Goal: Check status: Check status

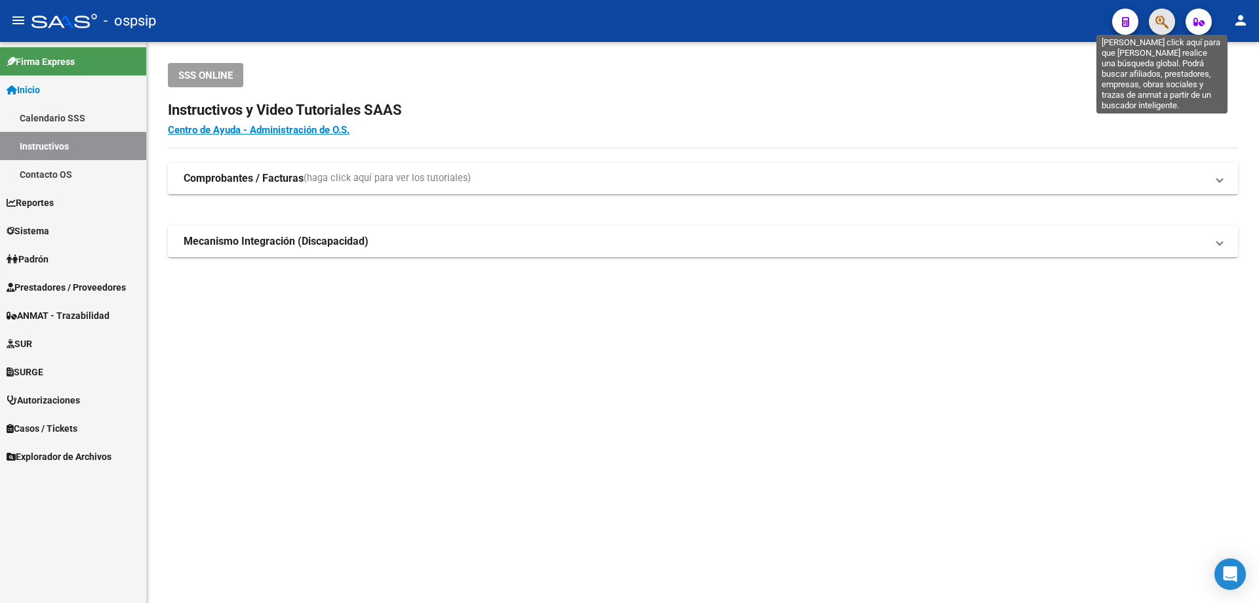
click at [1160, 17] on icon "button" at bounding box center [1161, 21] width 13 height 15
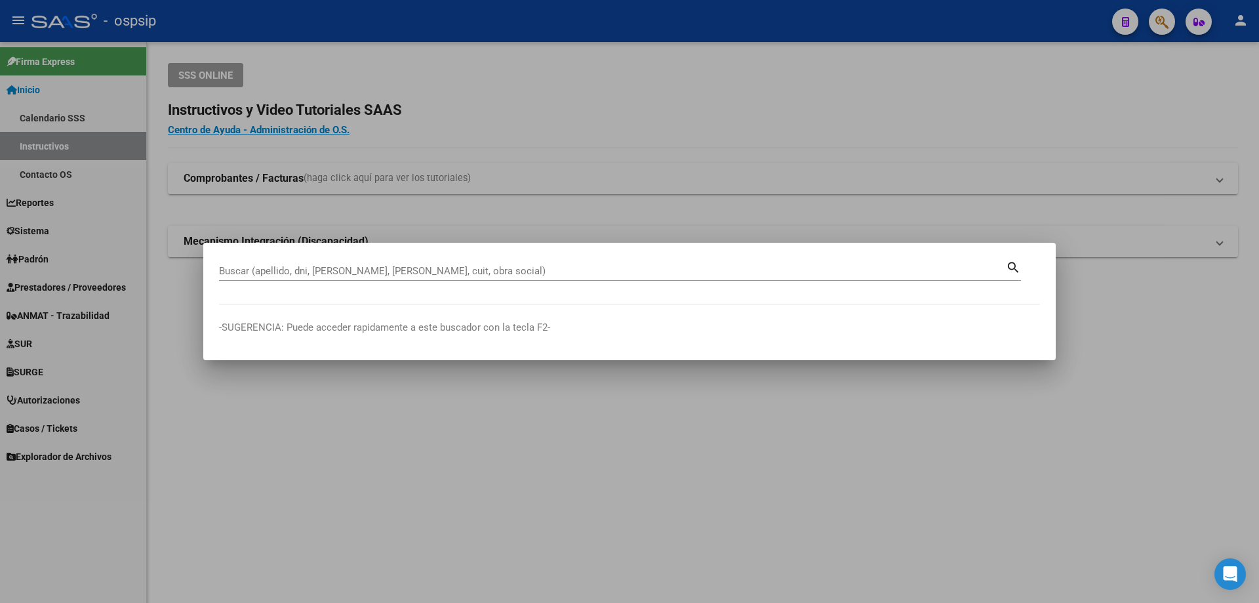
drag, startPoint x: 403, startPoint y: 278, endPoint x: 382, endPoint y: 278, distance: 20.3
drag, startPoint x: 382, startPoint y: 278, endPoint x: 381, endPoint y: 271, distance: 7.3
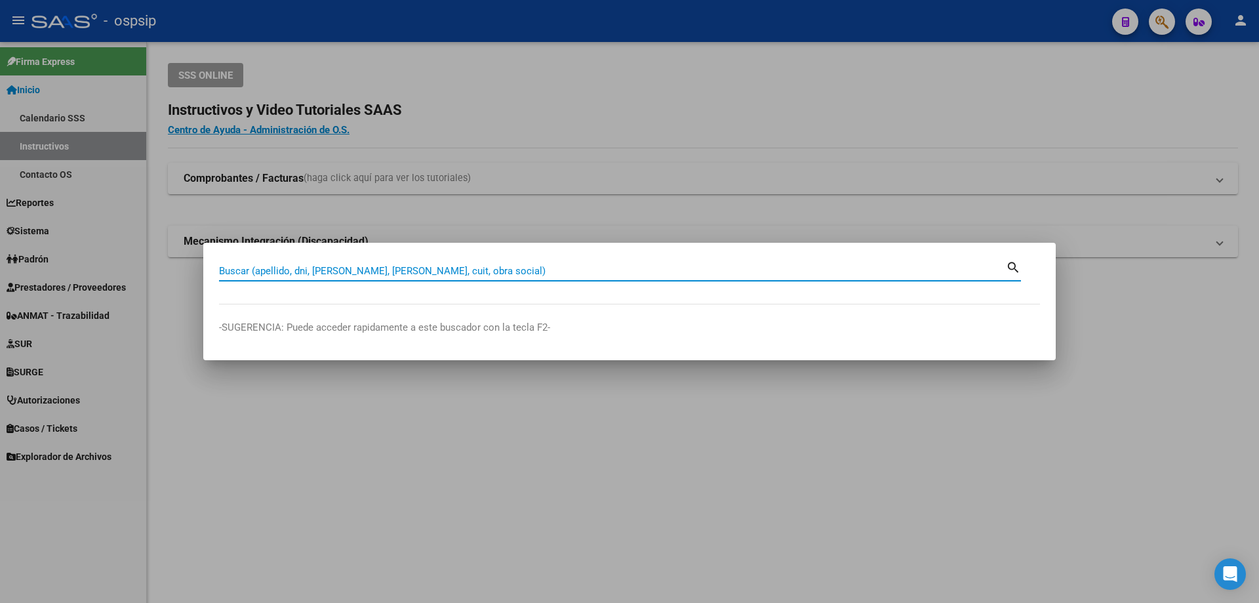
paste input "14350378"
type input "14350378"
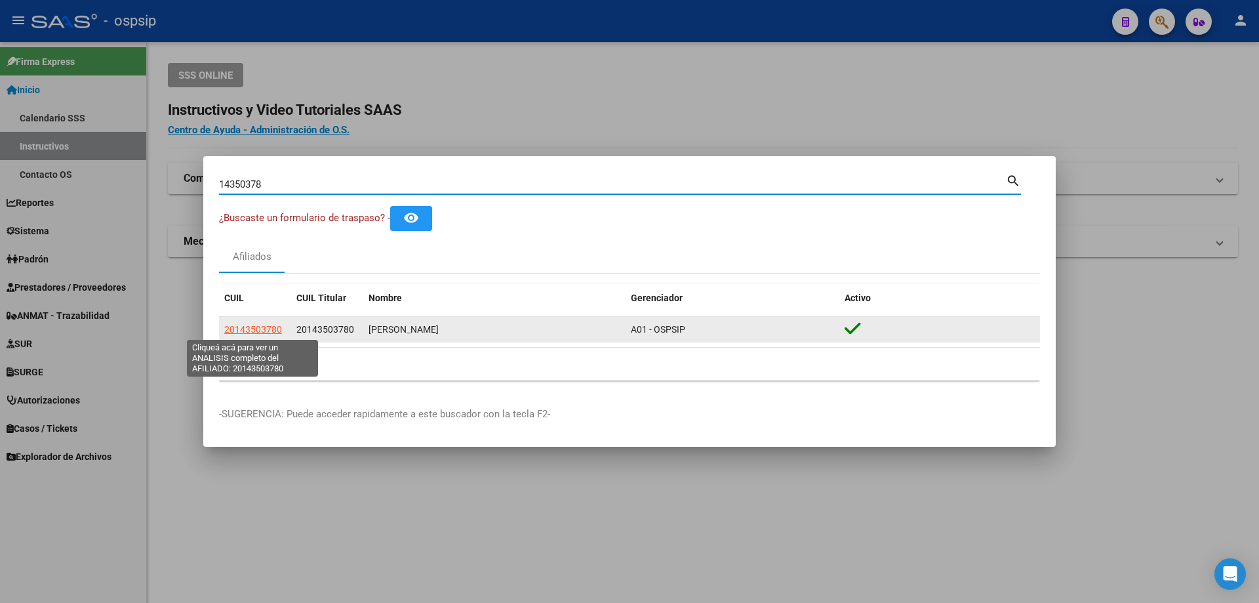
click at [245, 329] on span "20143503780" at bounding box center [253, 329] width 58 height 10
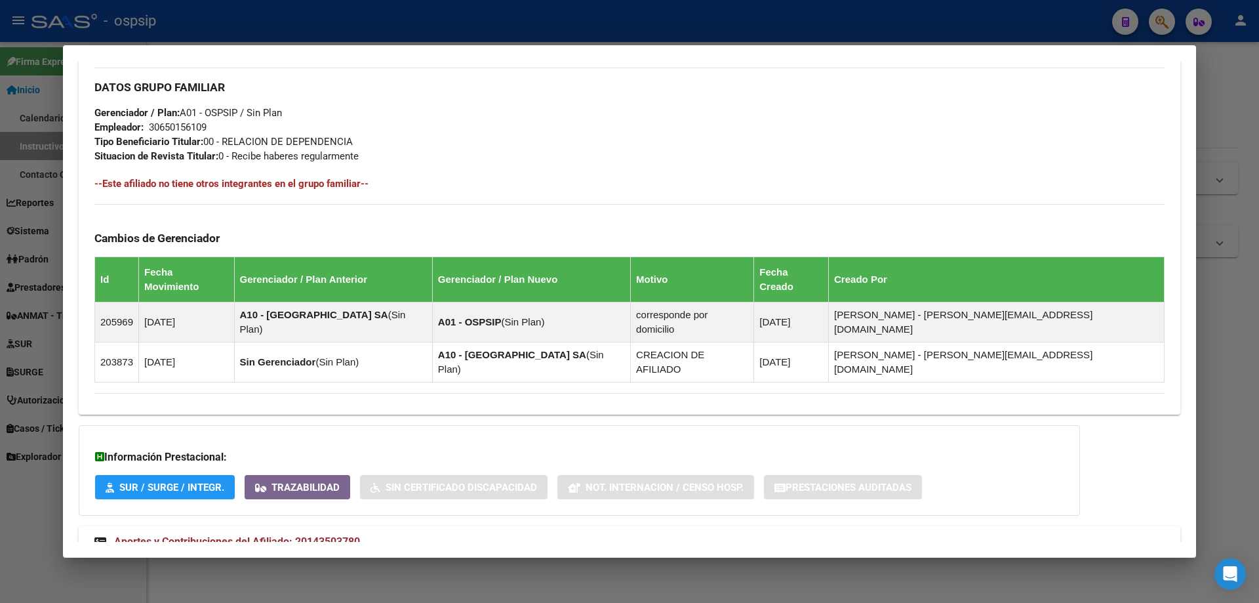
scroll to position [598, 0]
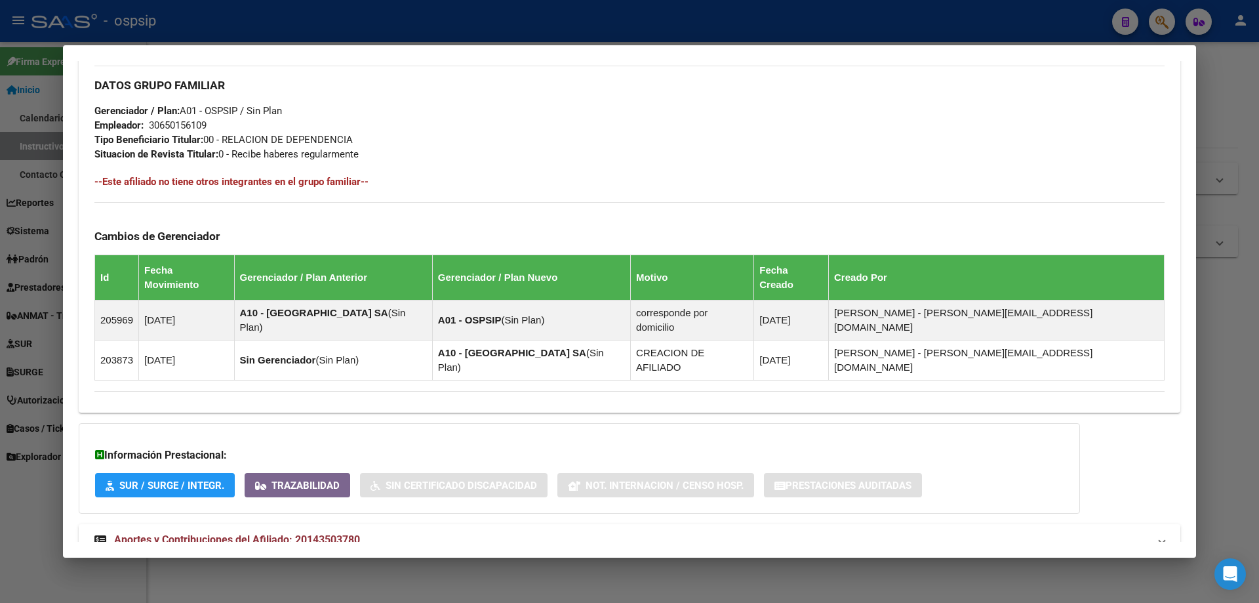
click at [285, 533] on span "Aportes y Contribuciones del Afiliado: 20143503780" at bounding box center [237, 539] width 246 height 12
drag, startPoint x: 224, startPoint y: 138, endPoint x: 382, endPoint y: 146, distance: 157.5
click at [382, 146] on div "DATOS GRUPO FAMILIAR Gerenciador / Plan: A01 - OSPSIP / Sin Plan Empleador: 306…" at bounding box center [629, 114] width 1070 height 96
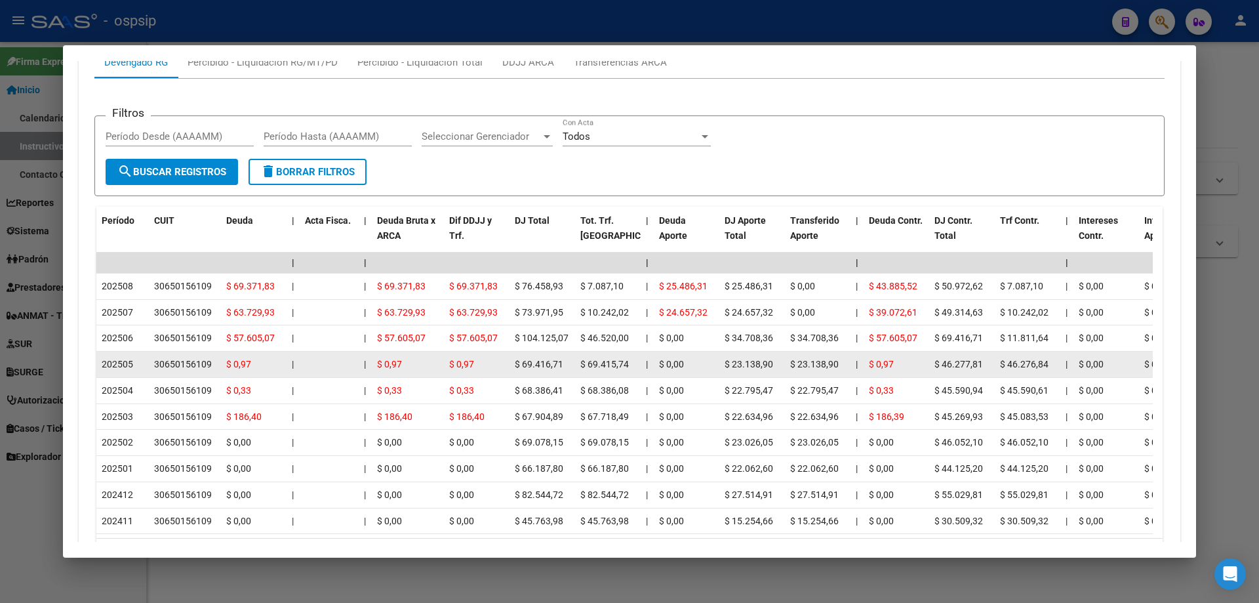
scroll to position [1188, 0]
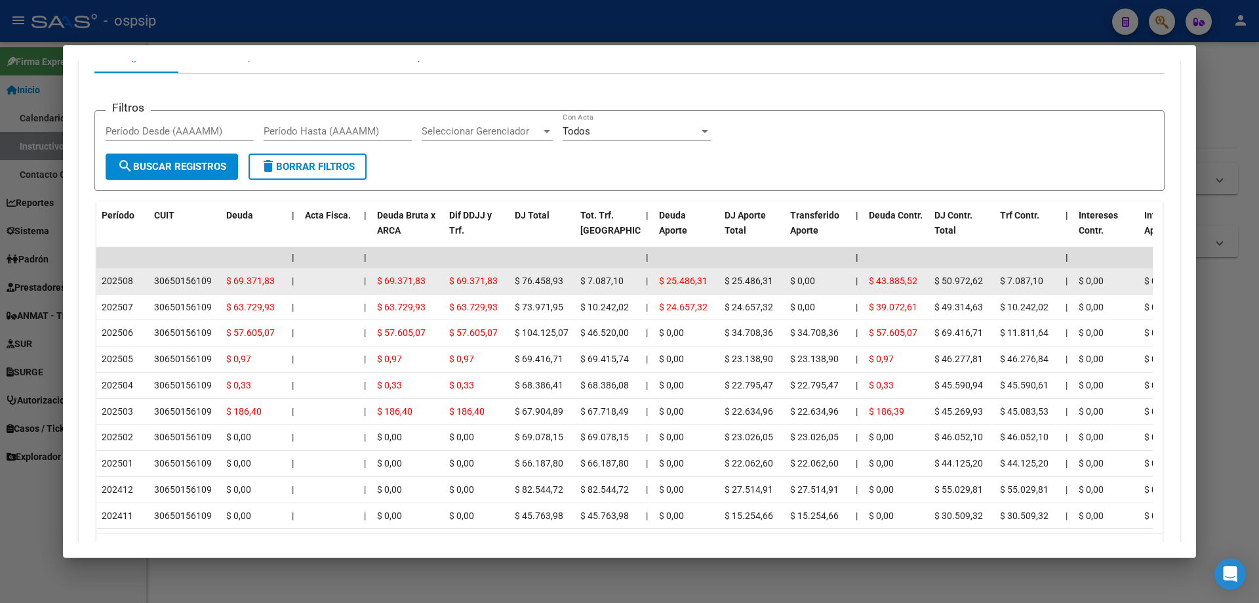
drag, startPoint x: 523, startPoint y: 235, endPoint x: 568, endPoint y: 237, distance: 45.3
click at [568, 273] on div "$ 76.458,93" at bounding box center [542, 280] width 55 height 15
drag, startPoint x: 669, startPoint y: 237, endPoint x: 698, endPoint y: 239, distance: 28.3
click at [698, 275] on span "$ 25.486,31" at bounding box center [683, 280] width 49 height 10
click at [393, 275] on span "$ 69.371,83" at bounding box center [401, 280] width 49 height 10
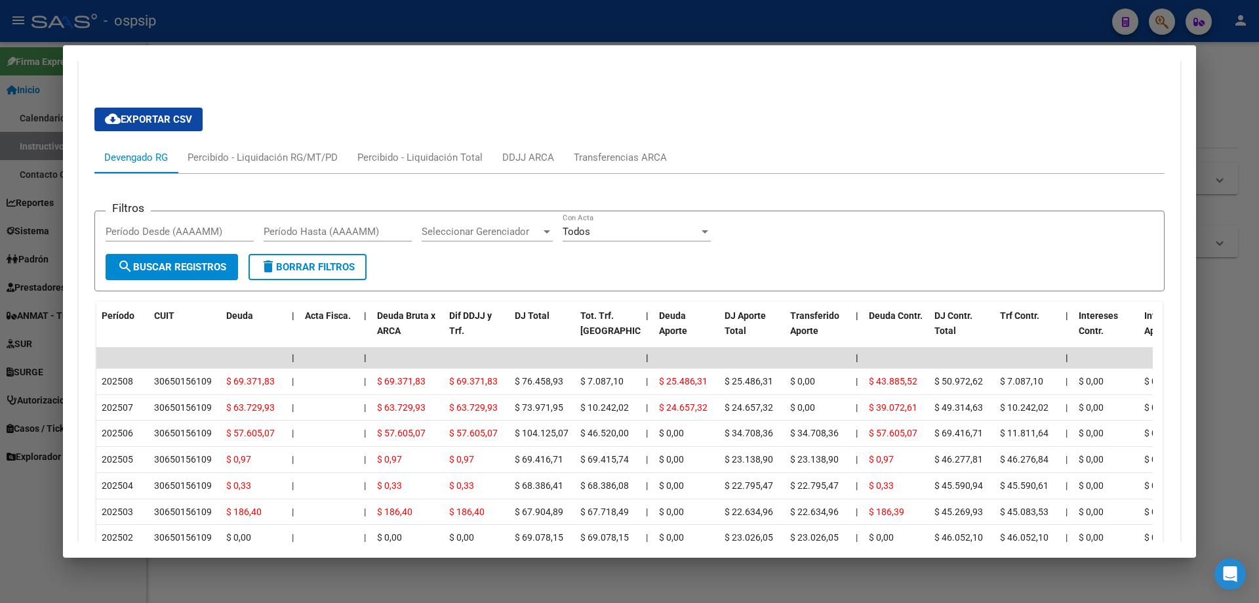
scroll to position [1122, 0]
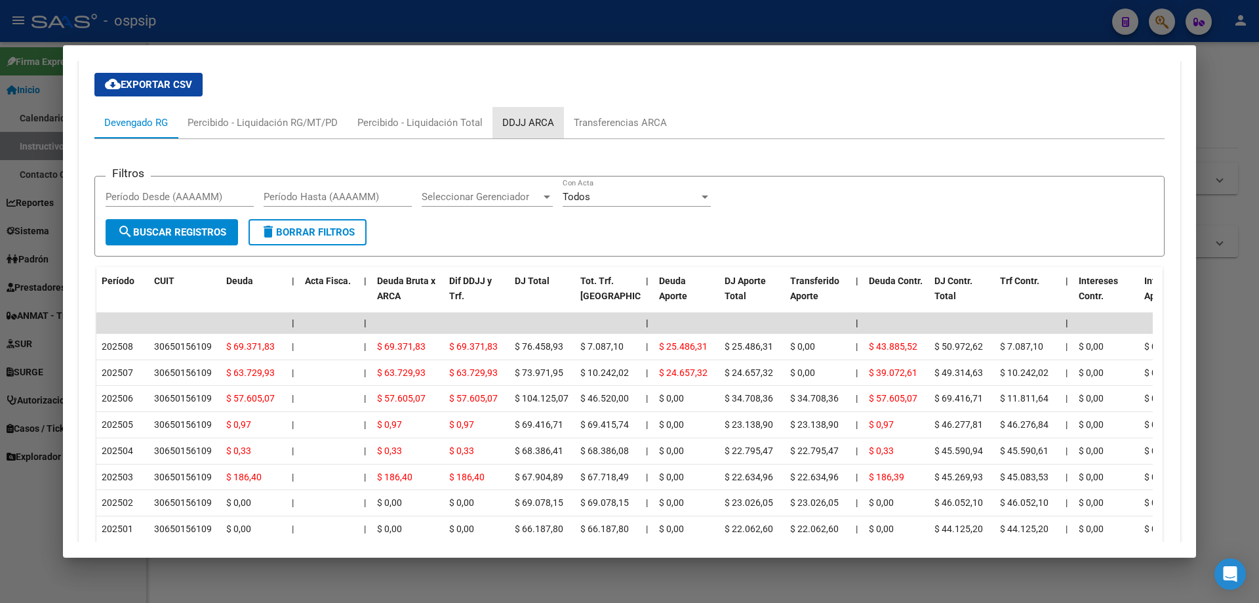
click at [530, 115] on div "DDJJ ARCA" at bounding box center [528, 122] width 52 height 14
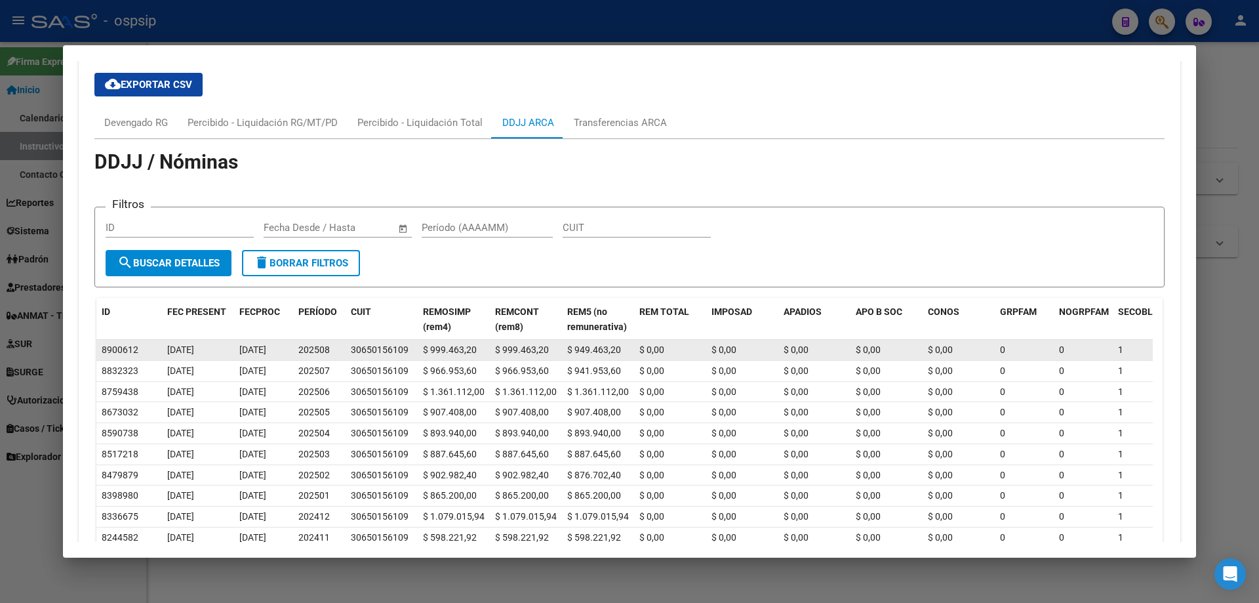
drag, startPoint x: 169, startPoint y: 304, endPoint x: 268, endPoint y: 304, distance: 98.3
click at [268, 340] on div "8900612 [DATE] [DATE] 202508 30650156109 $ 999.463,20 $ 999.463,20 $ 949.463,20…" at bounding box center [1017, 350] width 1842 height 21
click at [308, 344] on span "202508" at bounding box center [313, 349] width 31 height 10
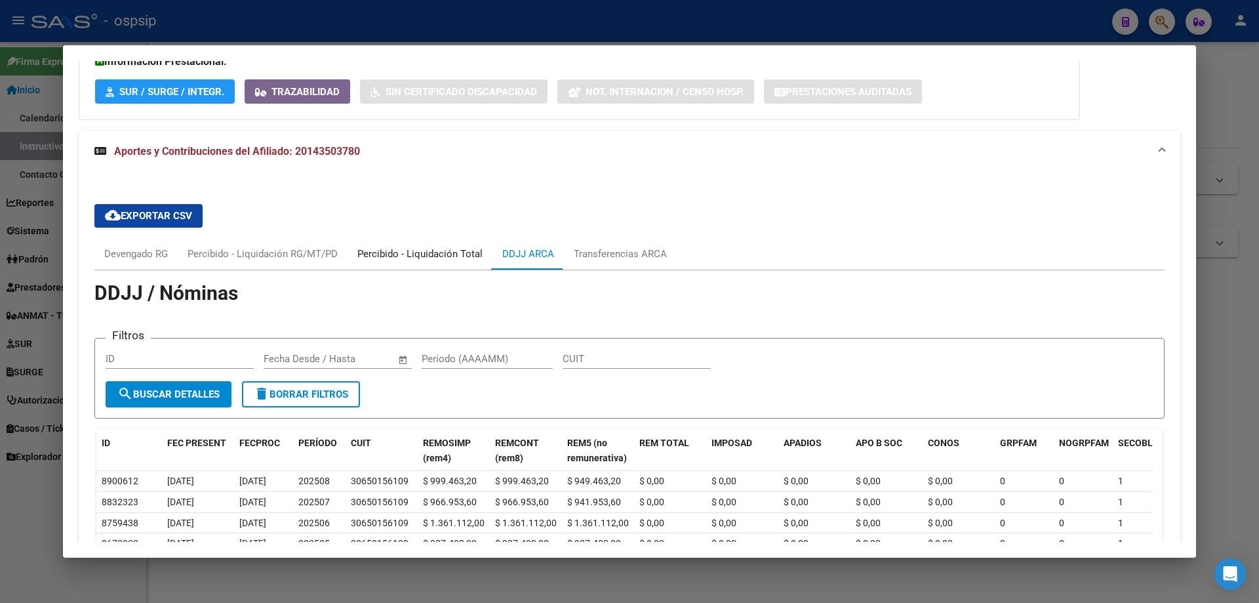
click at [431, 247] on div "Percibido - Liquidación Total" at bounding box center [419, 254] width 125 height 14
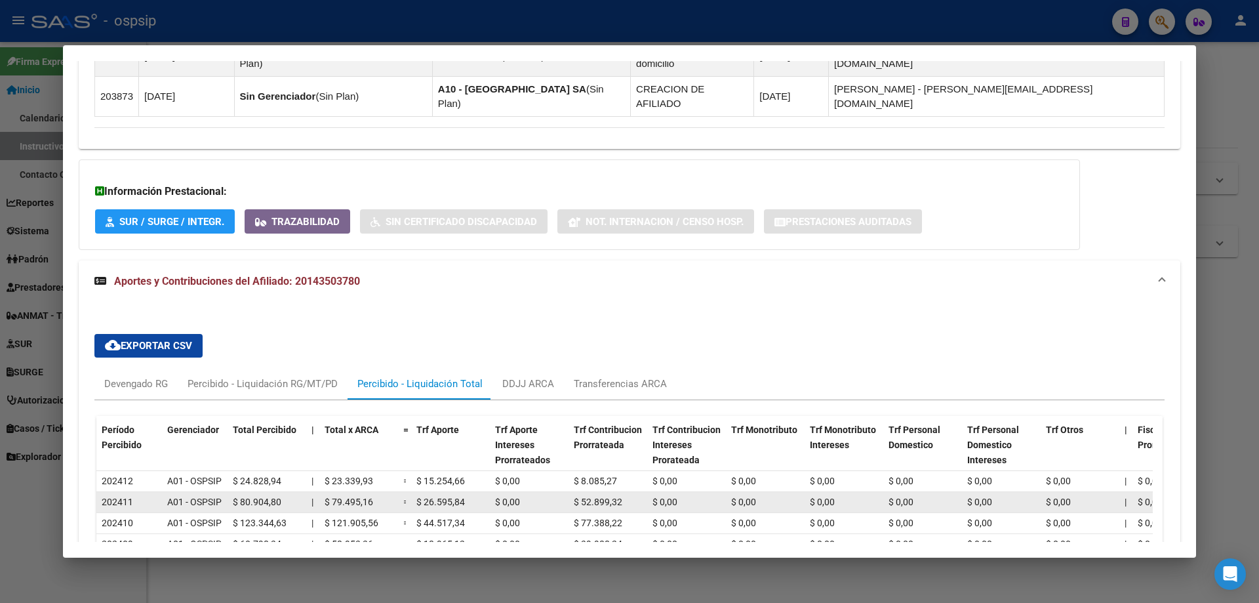
scroll to position [860, 0]
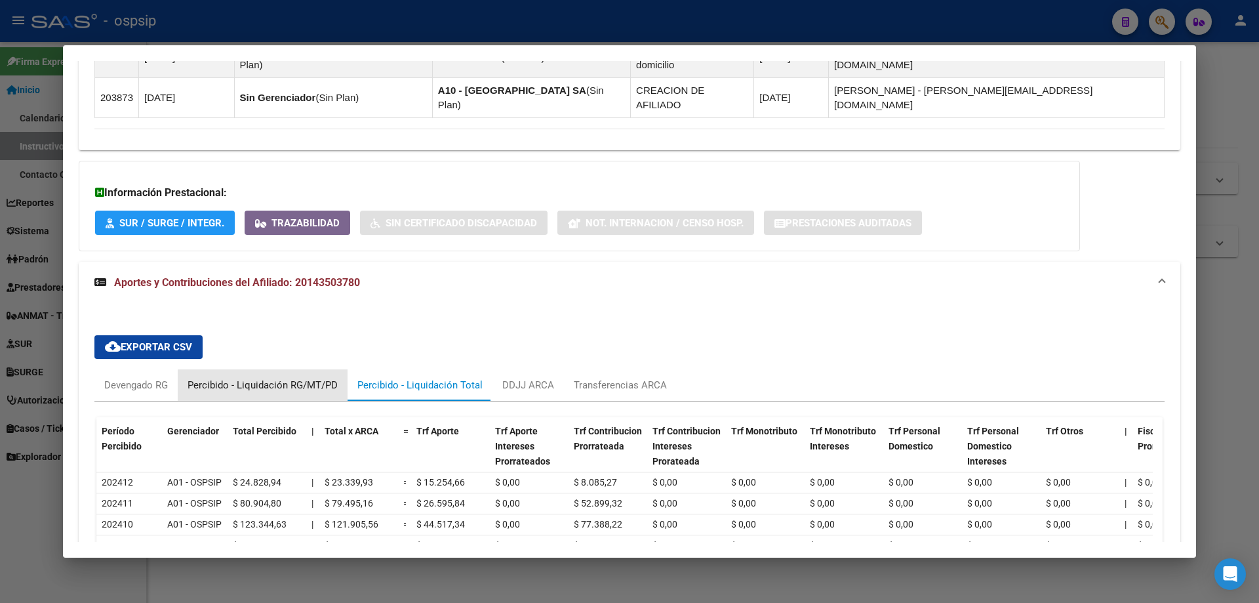
click at [250, 378] on div "Percibido - Liquidación RG/MT/PD" at bounding box center [263, 385] width 150 height 14
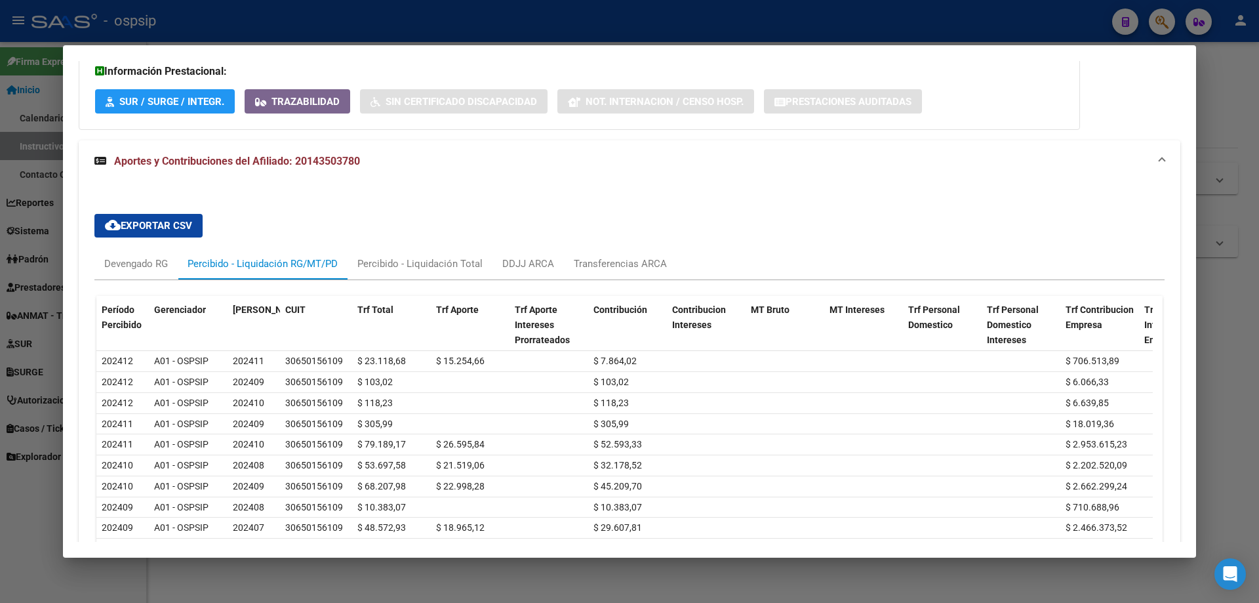
scroll to position [991, 0]
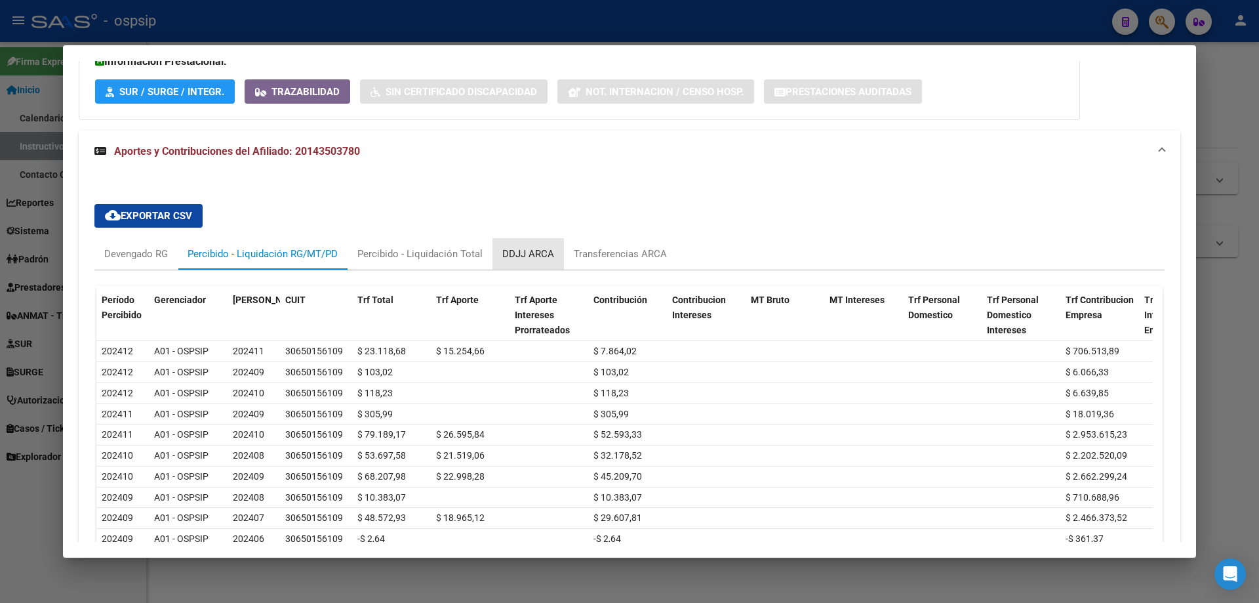
click at [516, 247] on div "DDJJ ARCA" at bounding box center [528, 254] width 52 height 14
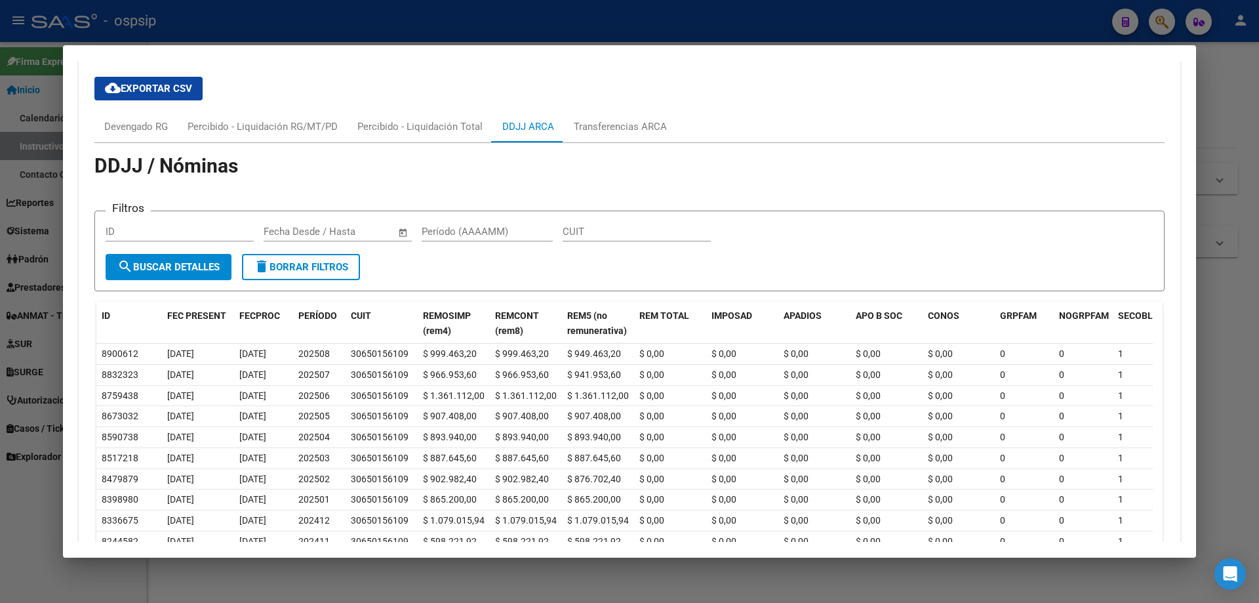
scroll to position [1122, 0]
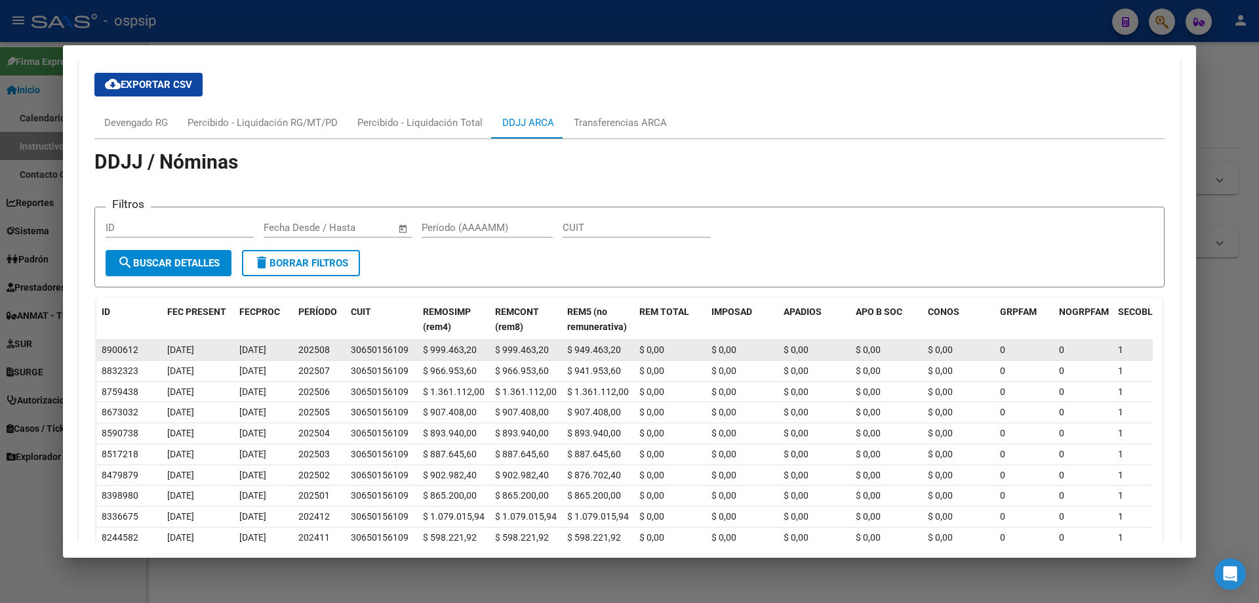
drag, startPoint x: 114, startPoint y: 305, endPoint x: 719, endPoint y: 304, distance: 605.2
click at [719, 340] on div "8900612 [DATE] [DATE] 202508 30650156109 $ 999.463,20 $ 999.463,20 $ 949.463,20…" at bounding box center [1017, 350] width 1842 height 21
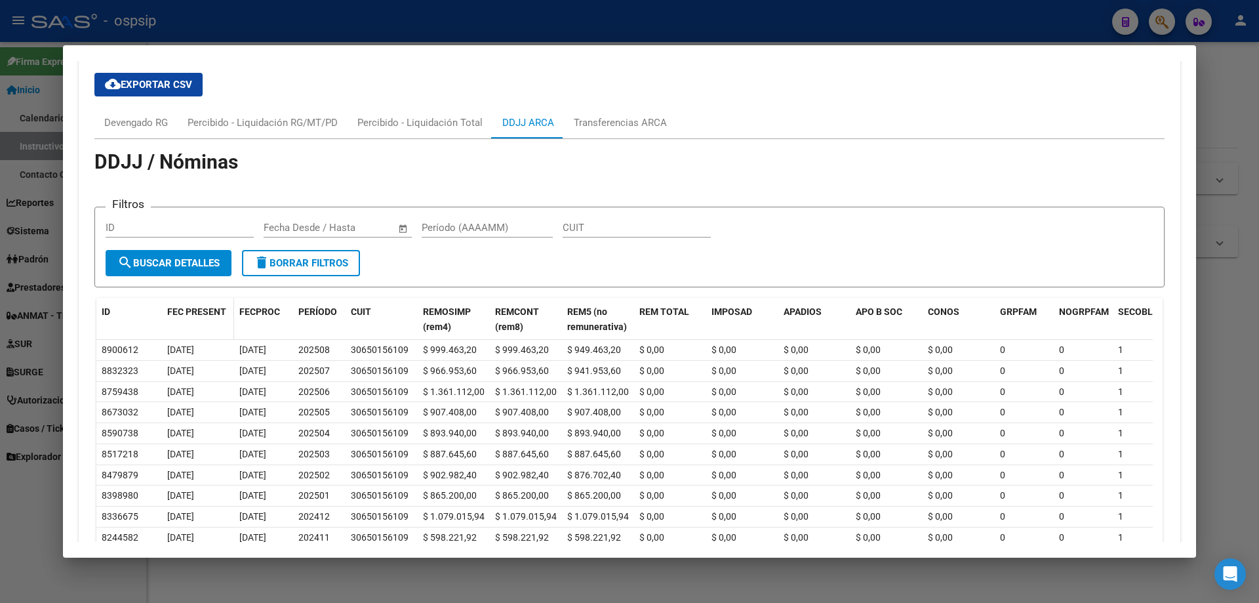
scroll to position [1057, 0]
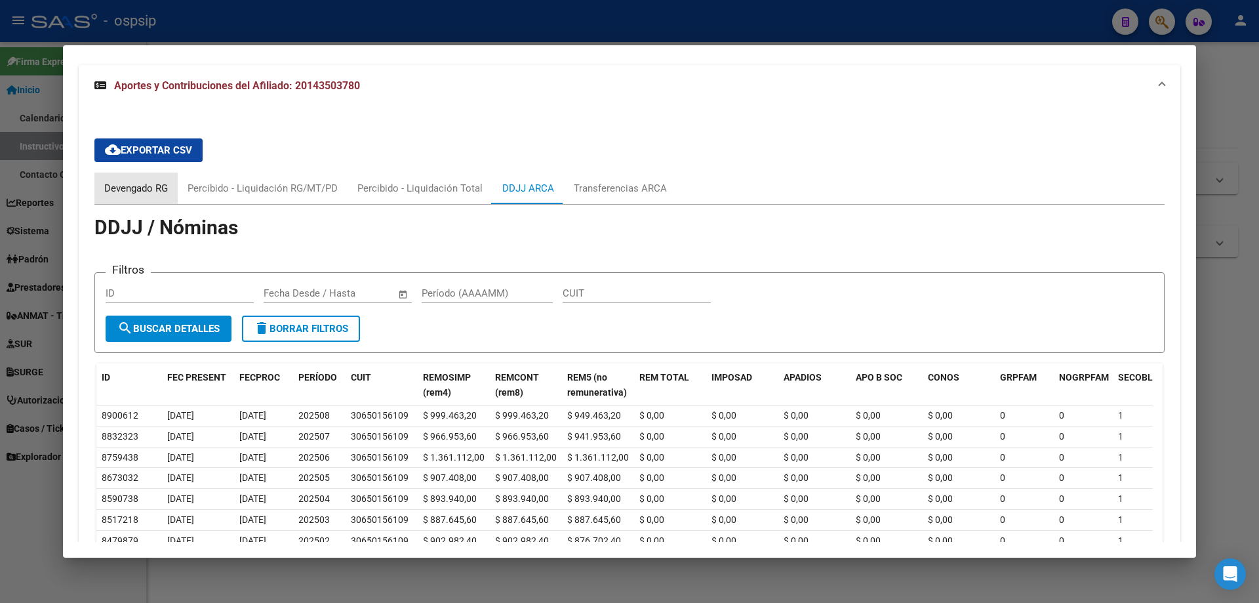
click at [143, 181] on div "Devengado RG" at bounding box center [136, 188] width 64 height 14
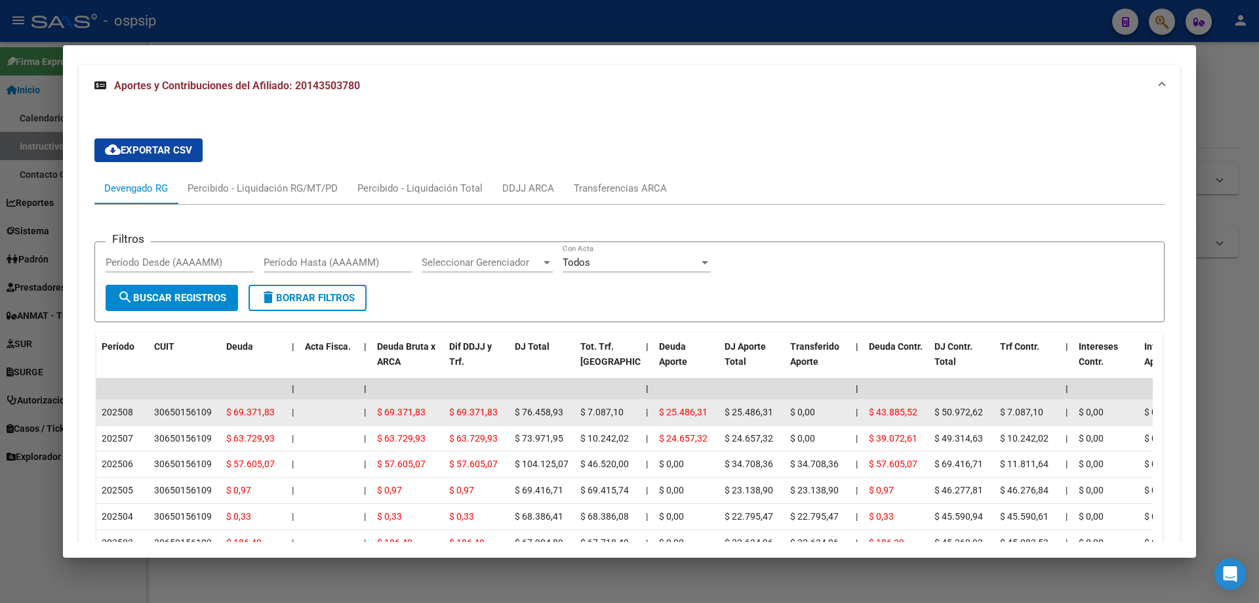
drag, startPoint x: 243, startPoint y: 367, endPoint x: 262, endPoint y: 376, distance: 20.2
click at [262, 405] on div "$ 69.371,83" at bounding box center [253, 412] width 55 height 15
